Goal: Task Accomplishment & Management: Use online tool/utility

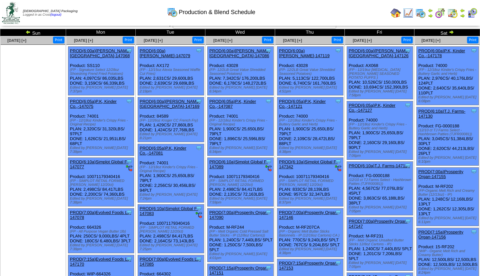
scroll to position [8, 0]
click at [461, 16] on img at bounding box center [462, 15] width 5 height 5
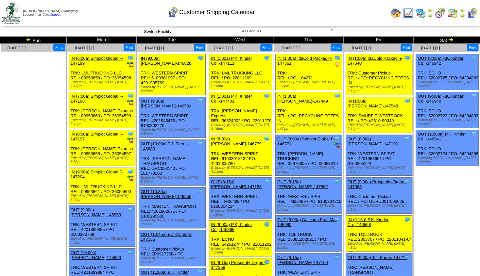
click at [30, 40] on img at bounding box center [28, 39] width 5 height 5
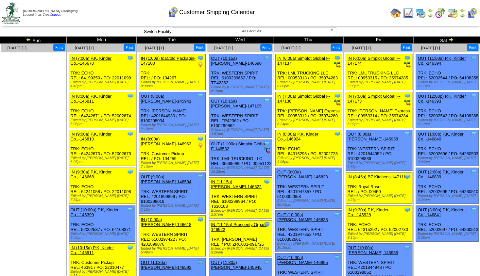
click at [449, 41] on img at bounding box center [451, 39] width 5 height 5
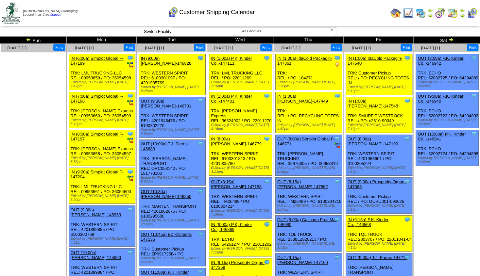
click at [451, 42] on img at bounding box center [451, 39] width 5 height 5
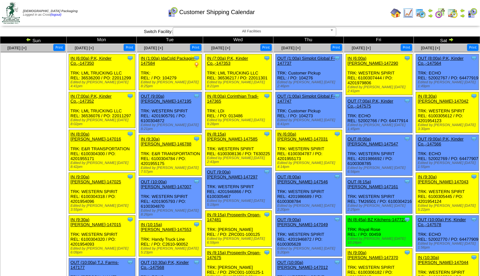
click at [452, 40] on img at bounding box center [451, 39] width 5 height 5
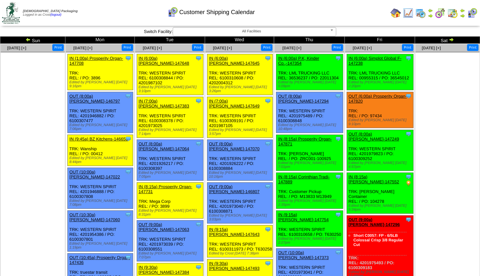
click at [29, 41] on img at bounding box center [28, 39] width 5 height 5
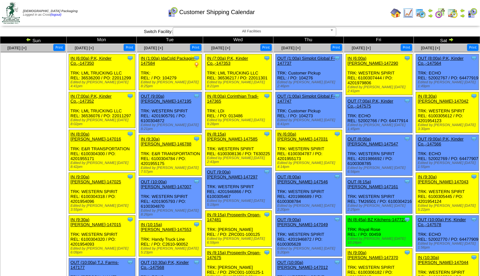
click at [395, 11] on img at bounding box center [396, 13] width 10 height 10
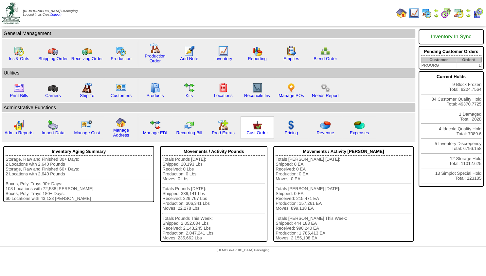
click at [255, 128] on img at bounding box center [257, 125] width 10 height 10
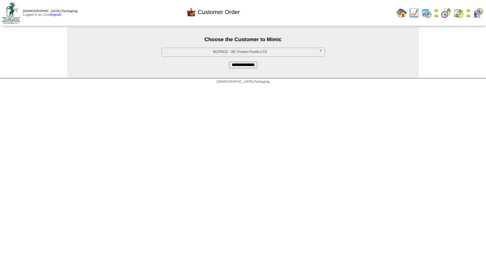
click at [226, 53] on span "BCFROZ - BC Frozen Foods LTD" at bounding box center [240, 52] width 152 height 8
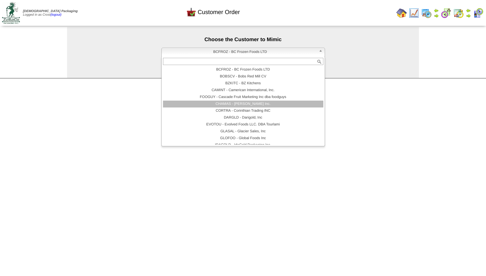
scroll to position [39, 0]
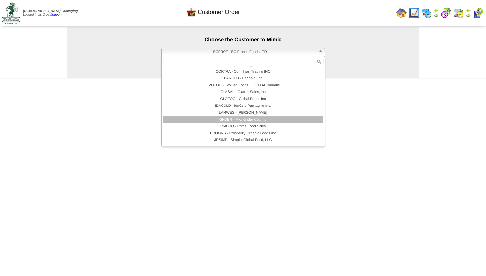
click at [229, 119] on li "KINDER - P.K, Kinder Co., Inc." at bounding box center [243, 119] width 160 height 7
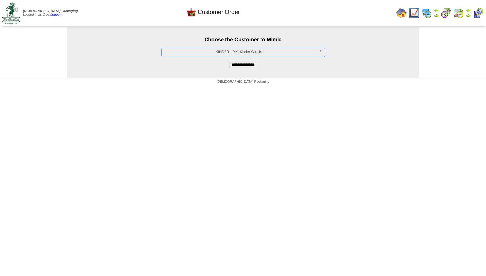
click at [237, 67] on input "**********" at bounding box center [243, 65] width 28 height 7
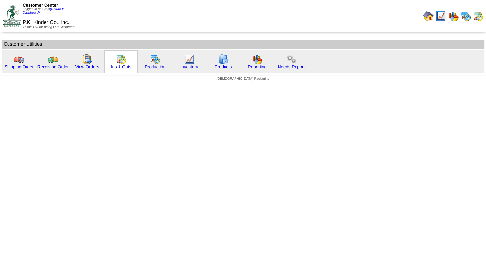
click at [124, 62] on img at bounding box center [121, 59] width 10 height 10
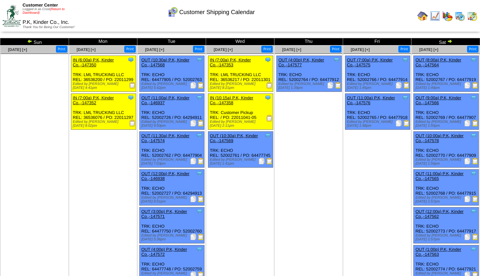
click at [57, 9] on link "(Return to Dashboard)" at bounding box center [44, 11] width 42 height 7
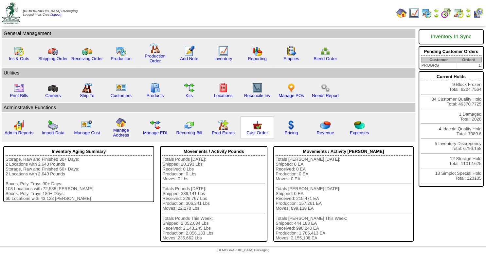
click at [253, 131] on img at bounding box center [257, 125] width 10 height 10
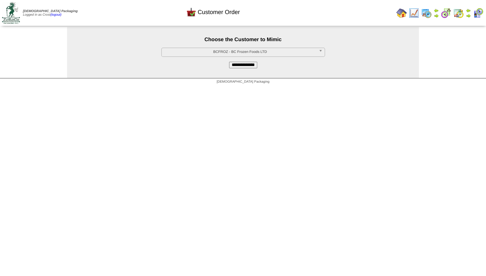
click at [223, 53] on span "BCFROZ - BC Frozen Foods LTD" at bounding box center [240, 52] width 152 height 8
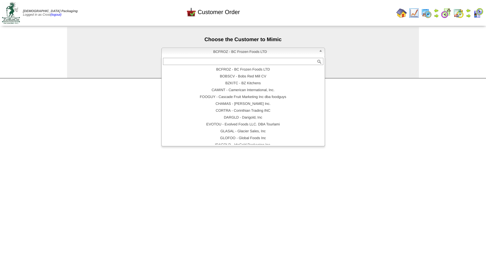
click at [137, 87] on html "[DEMOGRAPHIC_DATA] Packaging Logged in as Crost (logout) Print All" at bounding box center [243, 43] width 486 height 87
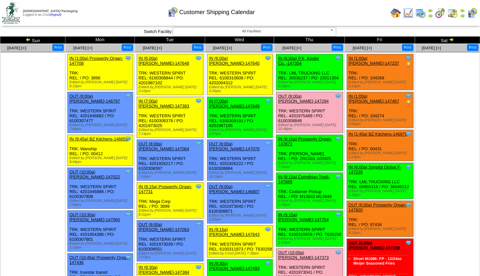
click at [449, 38] on img at bounding box center [451, 39] width 5 height 5
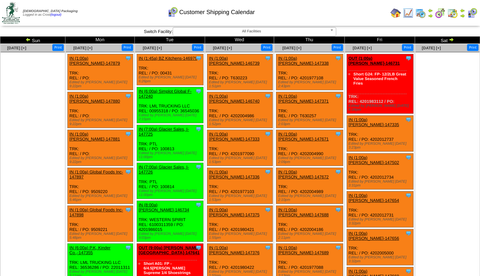
click at [431, 15] on img at bounding box center [430, 15] width 5 height 5
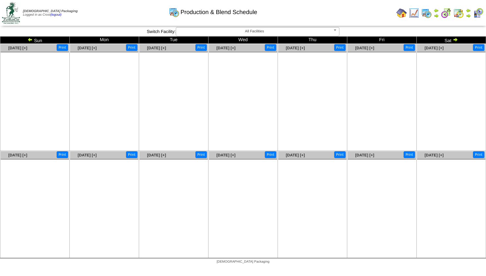
click at [468, 16] on img at bounding box center [468, 15] width 5 height 5
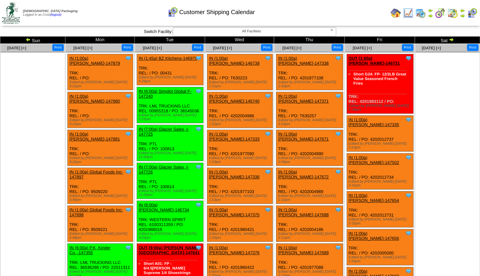
click at [28, 40] on img at bounding box center [28, 39] width 5 height 5
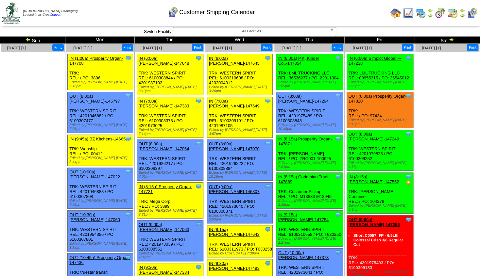
click at [28, 40] on img at bounding box center [28, 39] width 5 height 5
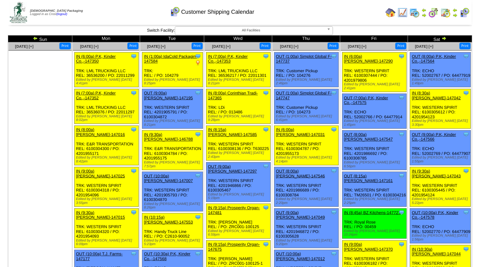
scroll to position [35, 0]
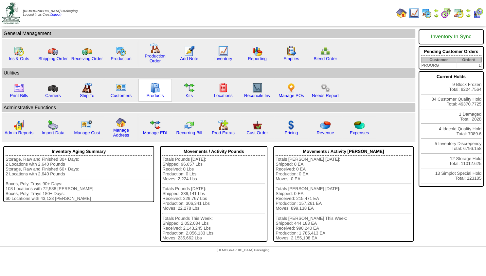
click at [155, 93] on img at bounding box center [155, 88] width 10 height 10
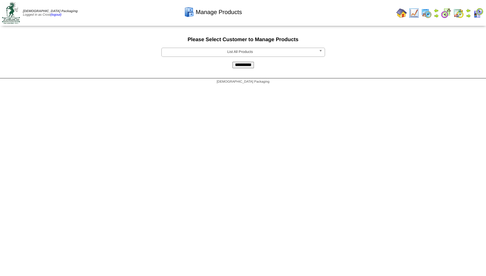
click at [193, 52] on span "List All Products" at bounding box center [240, 52] width 152 height 8
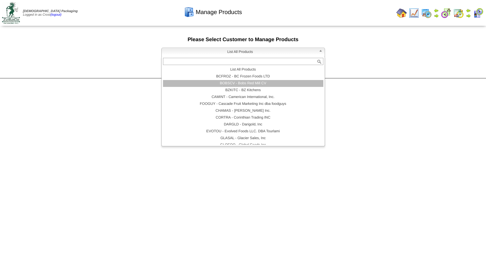
scroll to position [59, 0]
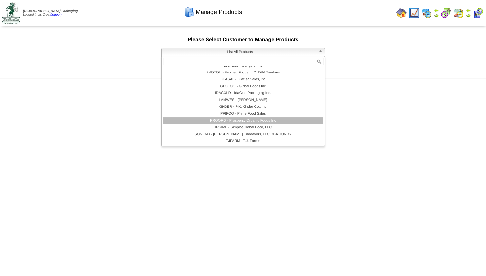
click at [225, 121] on li "PROORG - Prosperity Organic Foods Inc" at bounding box center [243, 120] width 160 height 7
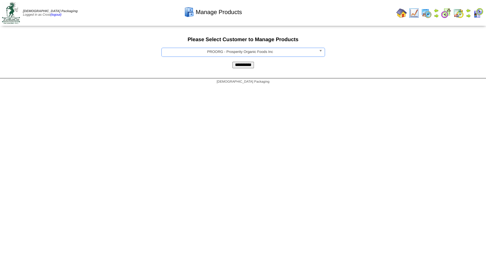
click at [234, 66] on input "**********" at bounding box center [243, 65] width 22 height 7
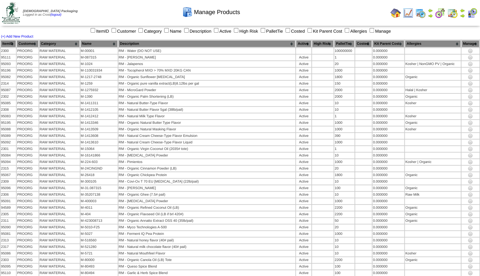
click at [66, 43] on th "Category" at bounding box center [59, 43] width 41 height 7
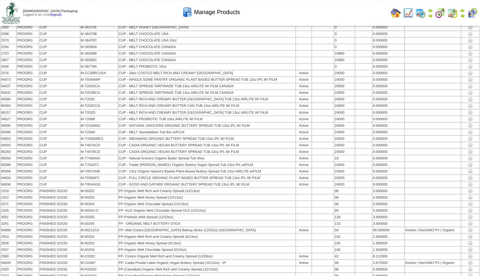
scroll to position [490, 0]
